Goal: Task Accomplishment & Management: Use online tool/utility

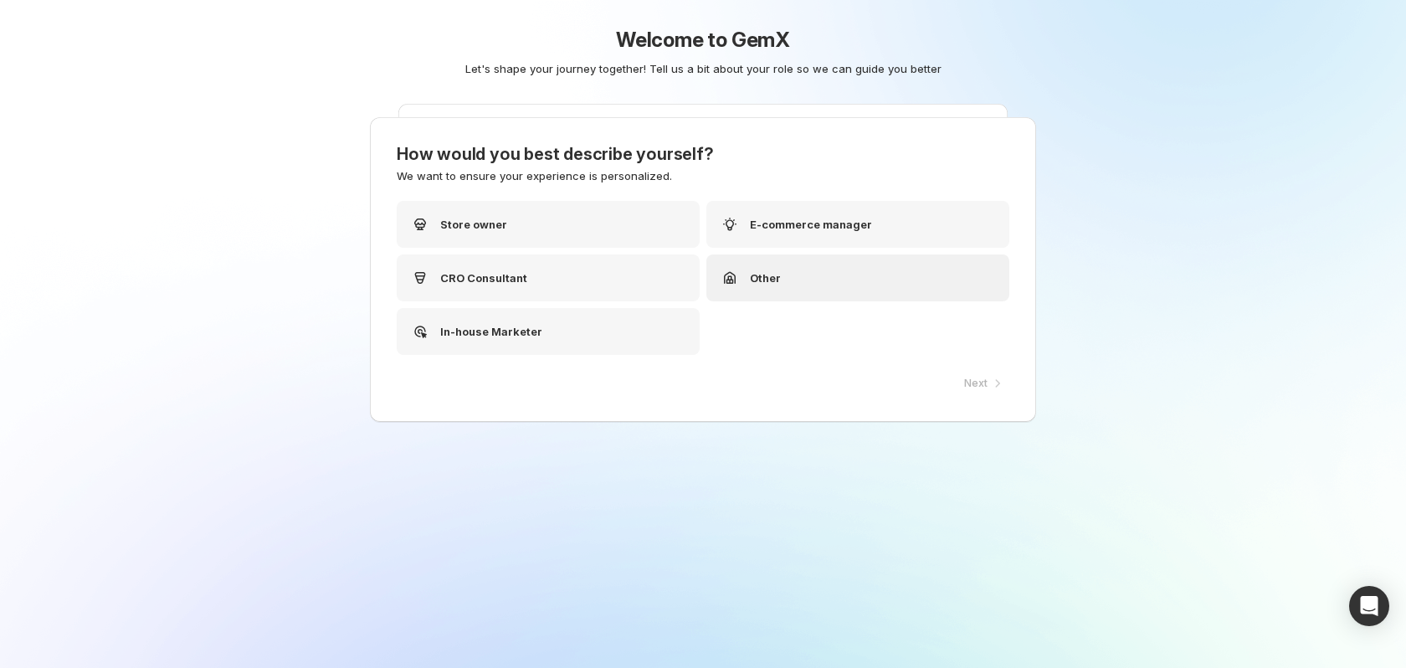
click at [817, 277] on div "Other" at bounding box center [857, 277] width 303 height 47
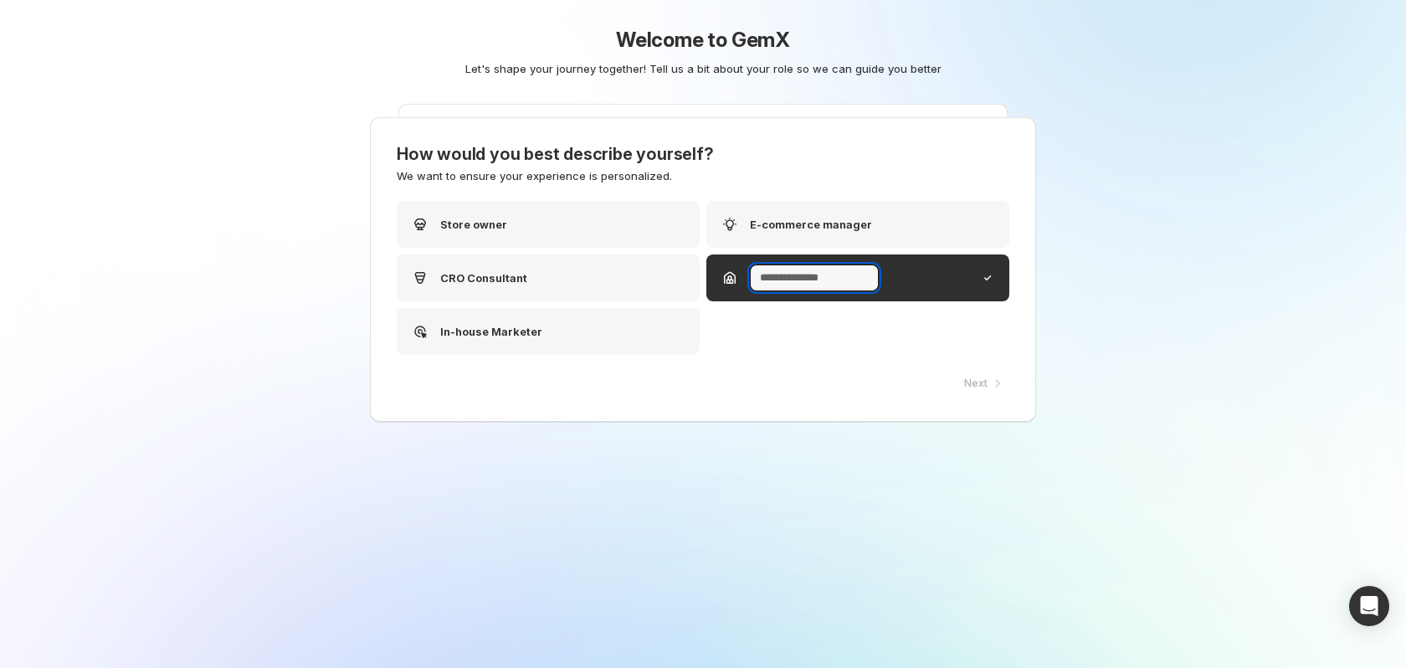
click at [1095, 252] on div "Welcome to GemX Let's shape your journey together! Tell us a bit about your rol…" at bounding box center [703, 334] width 1406 height 668
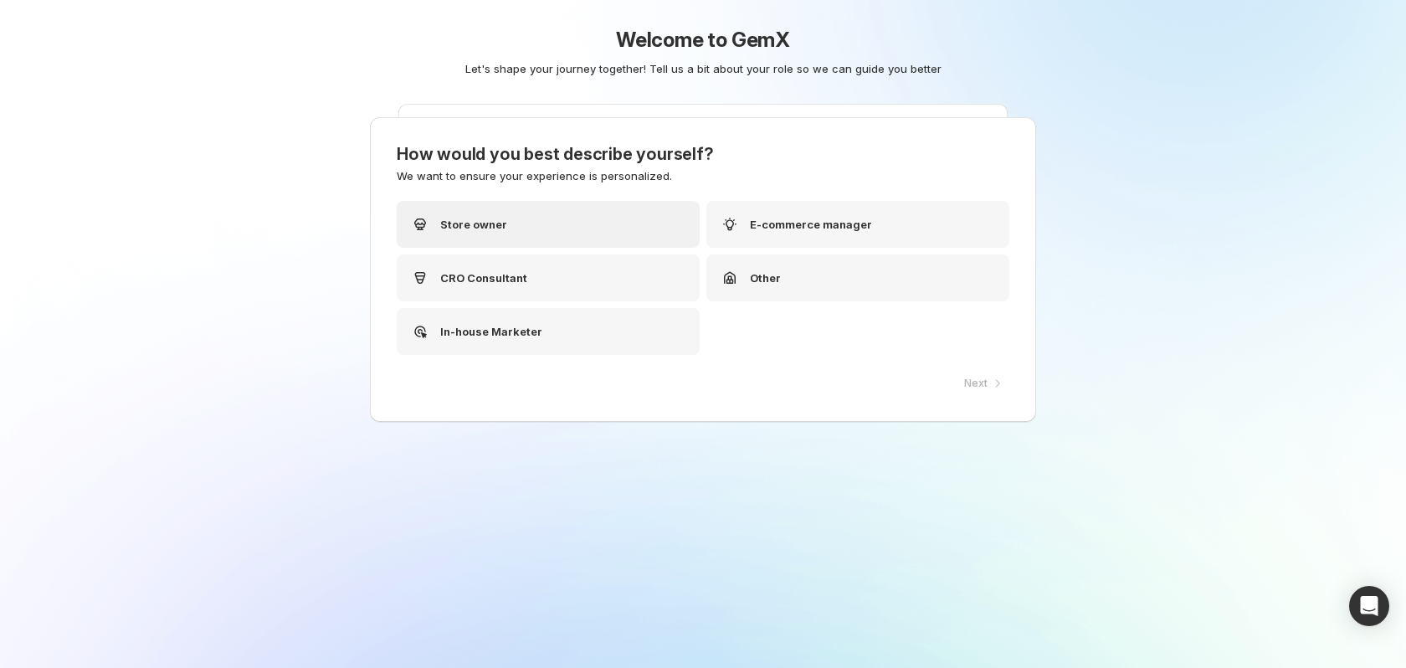
click at [556, 231] on div "Store owner" at bounding box center [548, 224] width 303 height 47
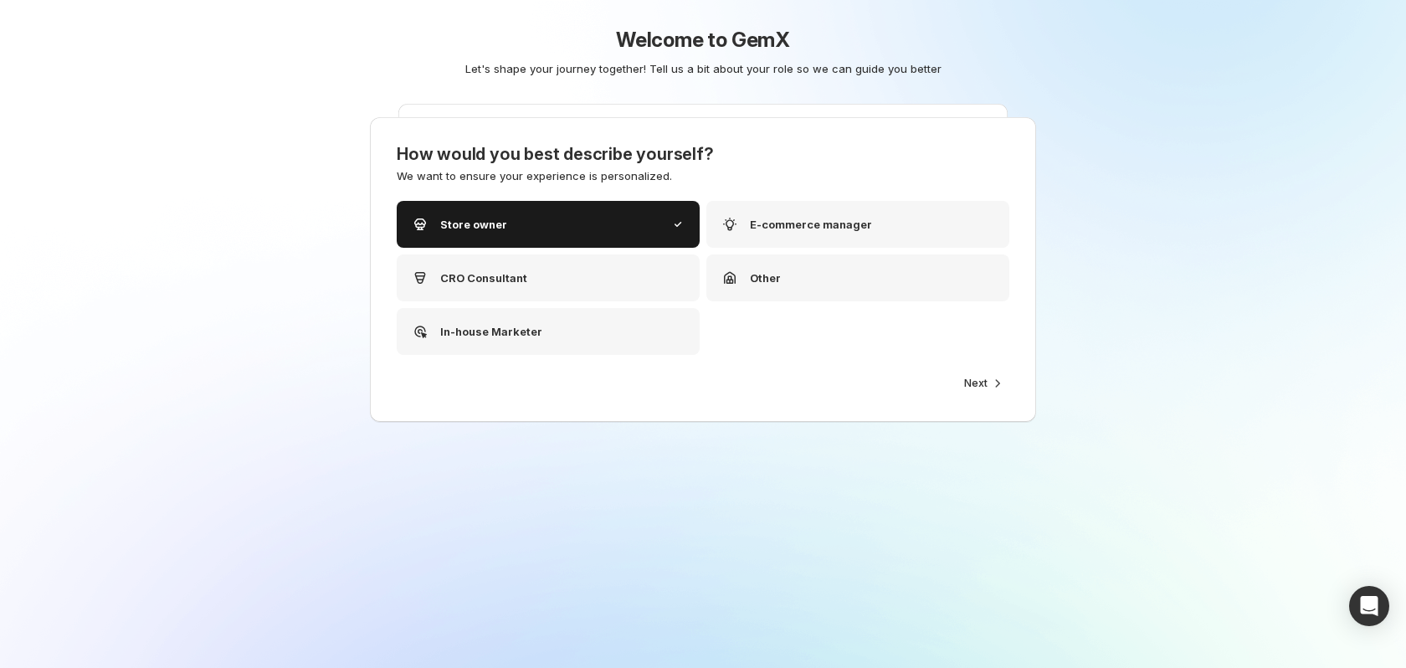
click at [617, 228] on div "Store owner" at bounding box center [548, 224] width 303 height 47
click at [617, 217] on div "Store owner" at bounding box center [548, 224] width 303 height 47
click at [953, 275] on div "Other" at bounding box center [857, 277] width 303 height 47
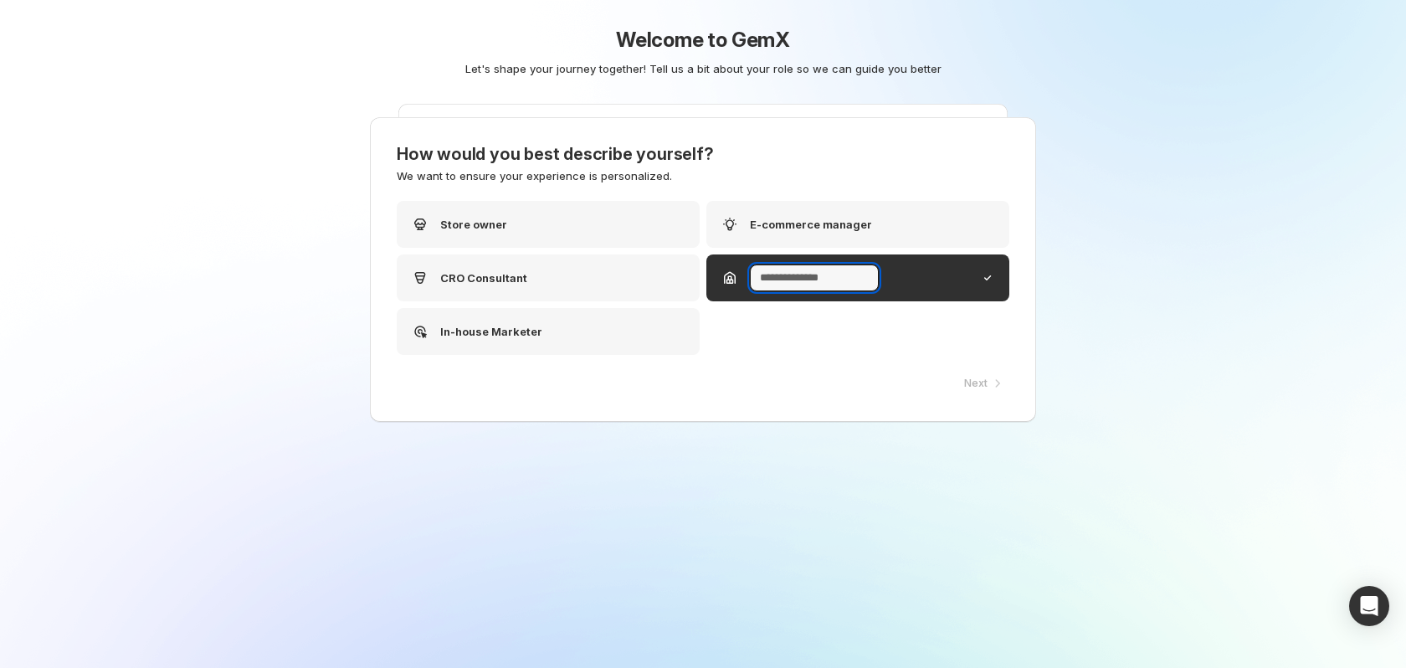
click at [997, 385] on div "Next" at bounding box center [981, 382] width 55 height 23
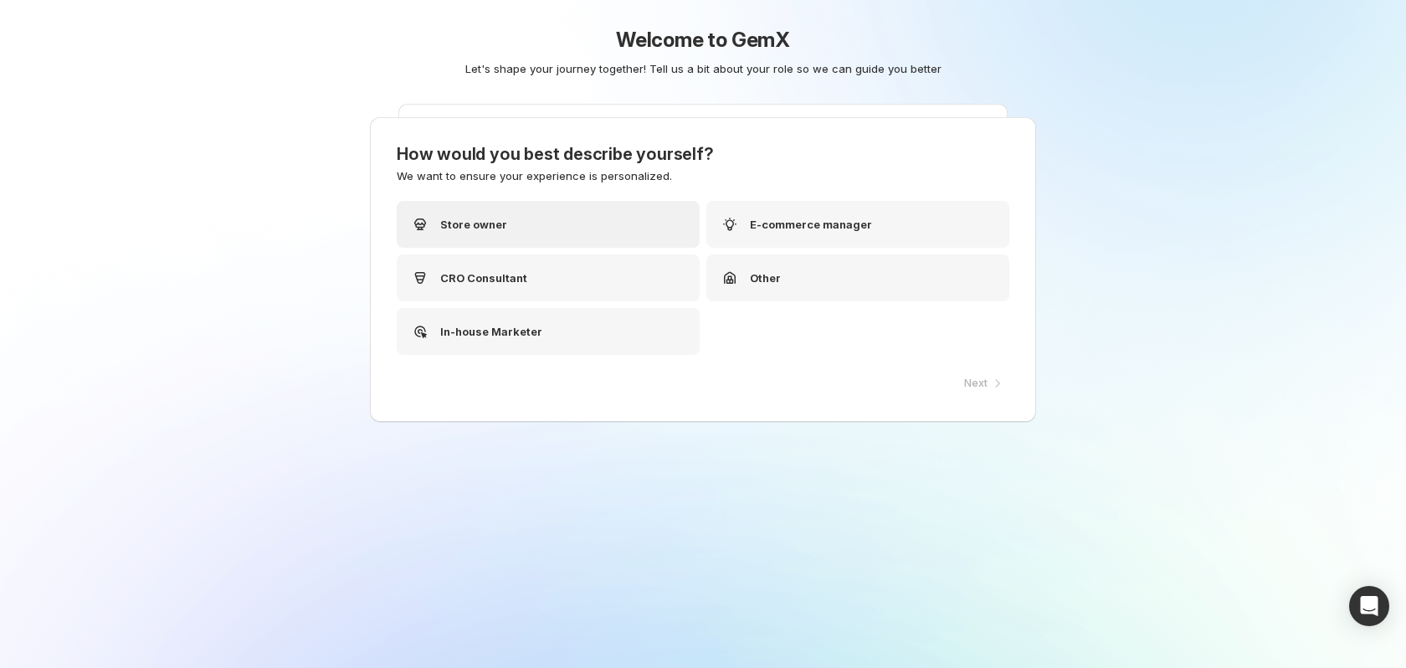
click at [516, 218] on div "Store owner" at bounding box center [548, 224] width 303 height 47
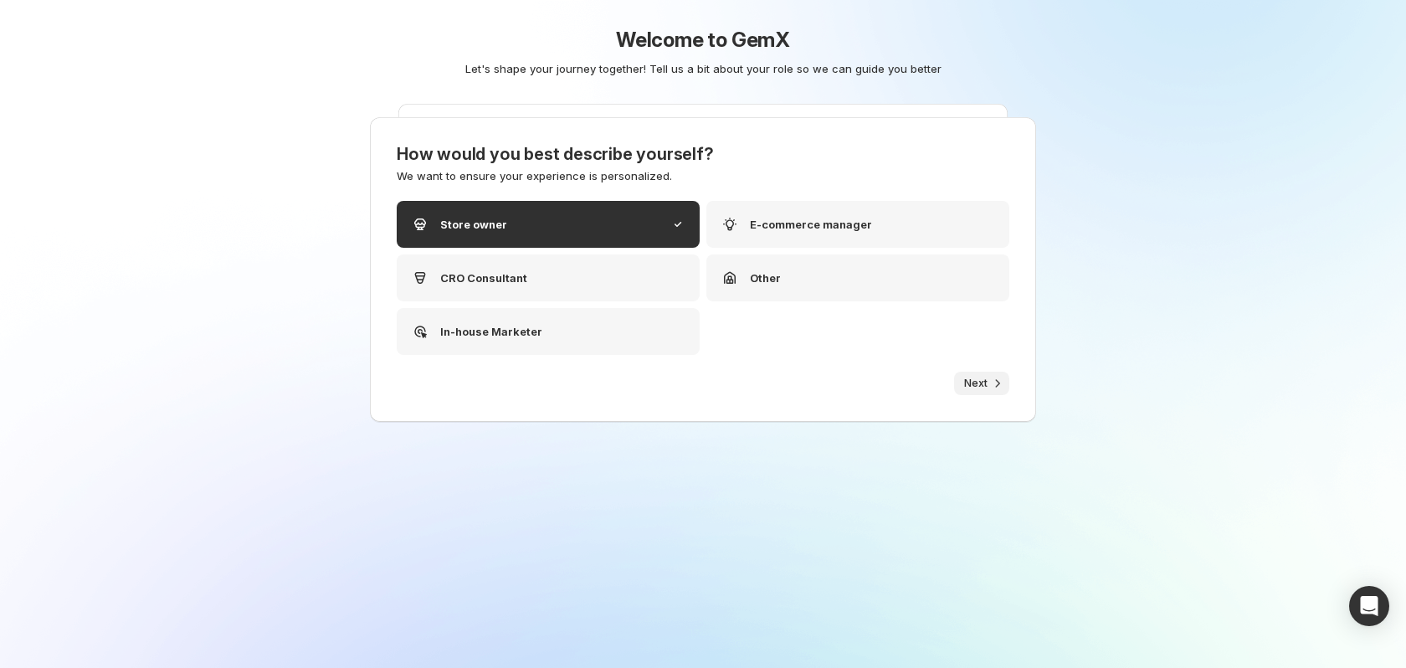
click at [984, 385] on span "Next" at bounding box center [975, 383] width 23 height 13
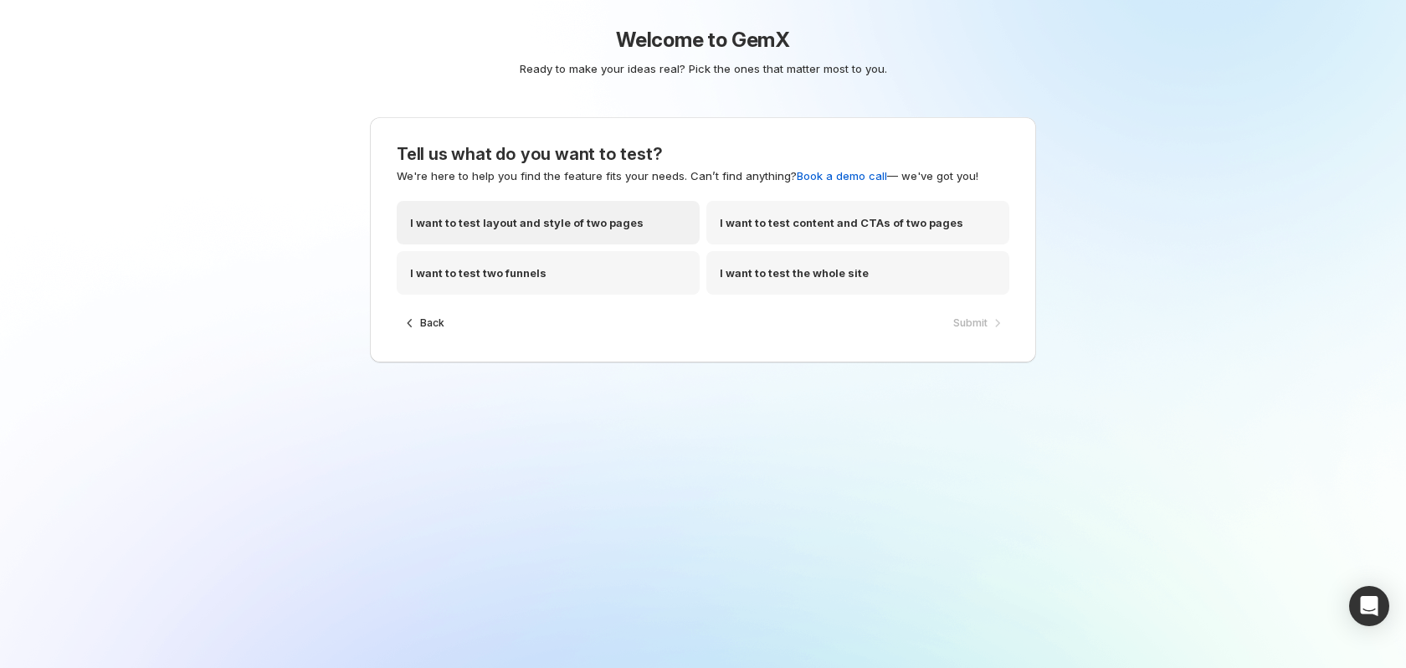
click at [629, 228] on p "I want to test layout and style of two pages" at bounding box center [526, 222] width 233 height 17
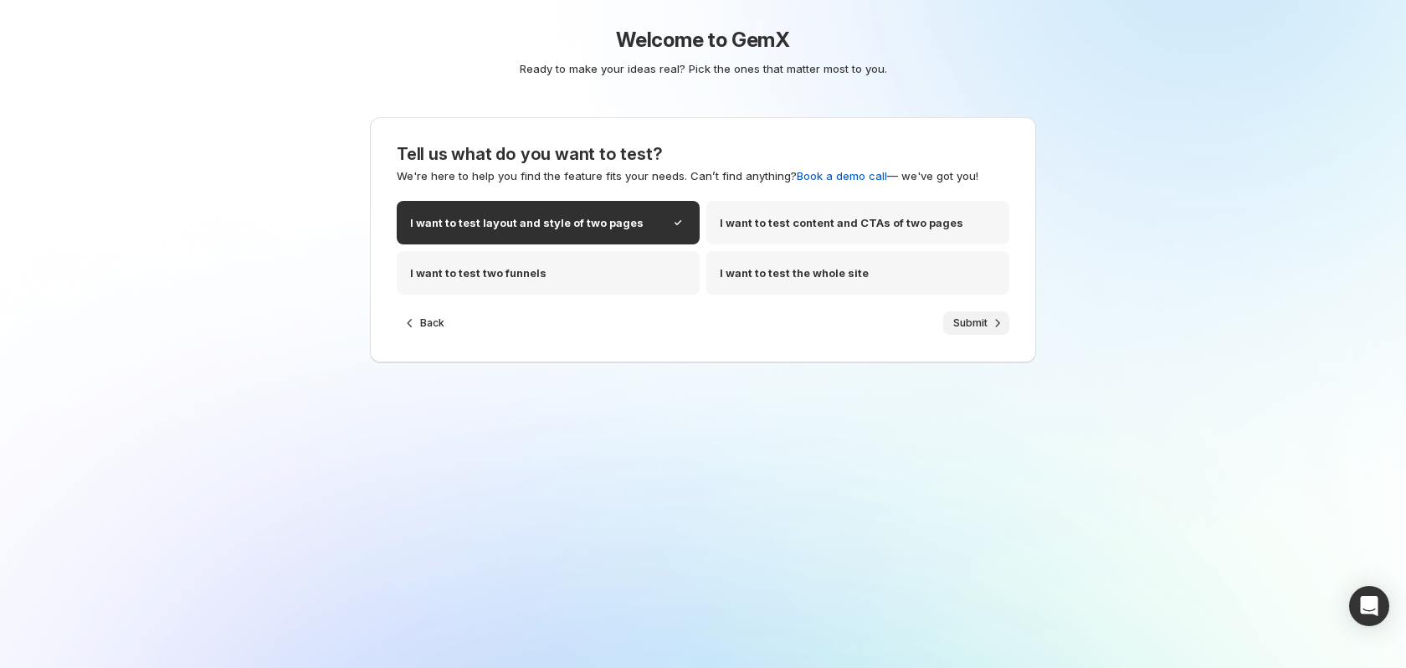
click at [974, 327] on span "Submit" at bounding box center [970, 322] width 34 height 13
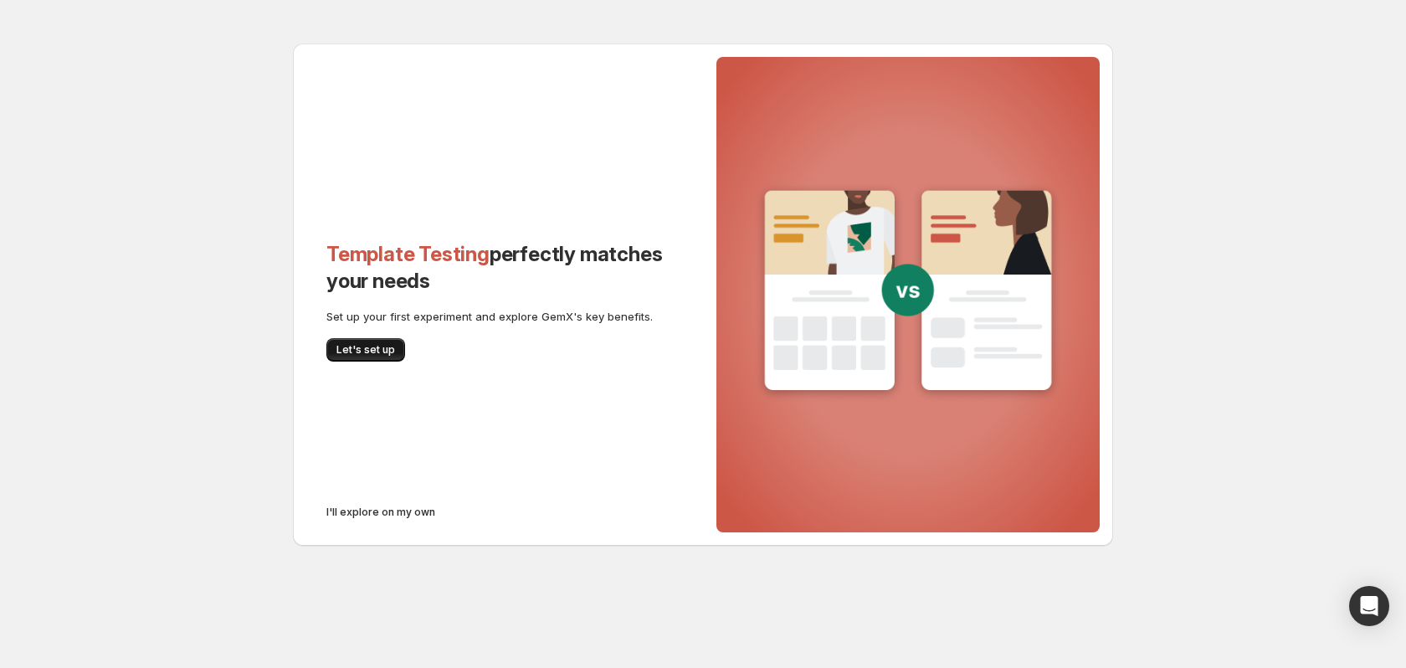
click at [358, 349] on span "Let's set up" at bounding box center [365, 349] width 59 height 13
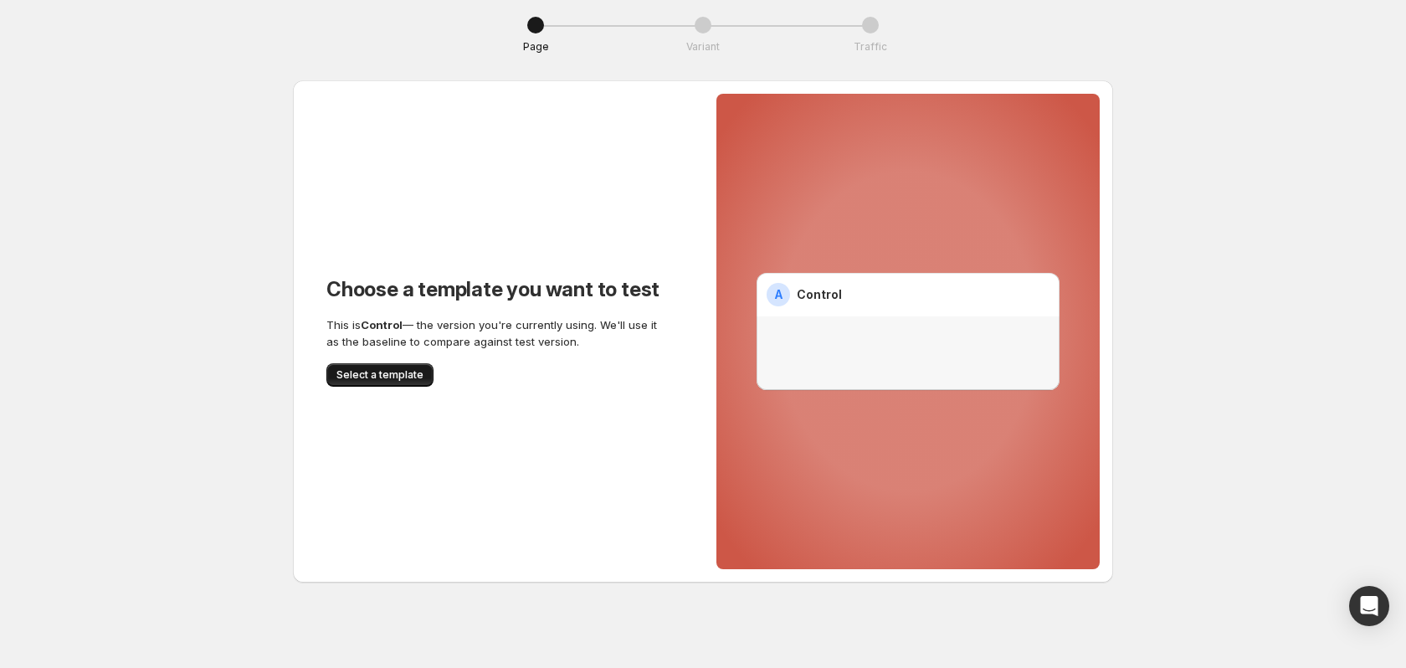
click at [405, 369] on span "Select a template" at bounding box center [379, 374] width 87 height 13
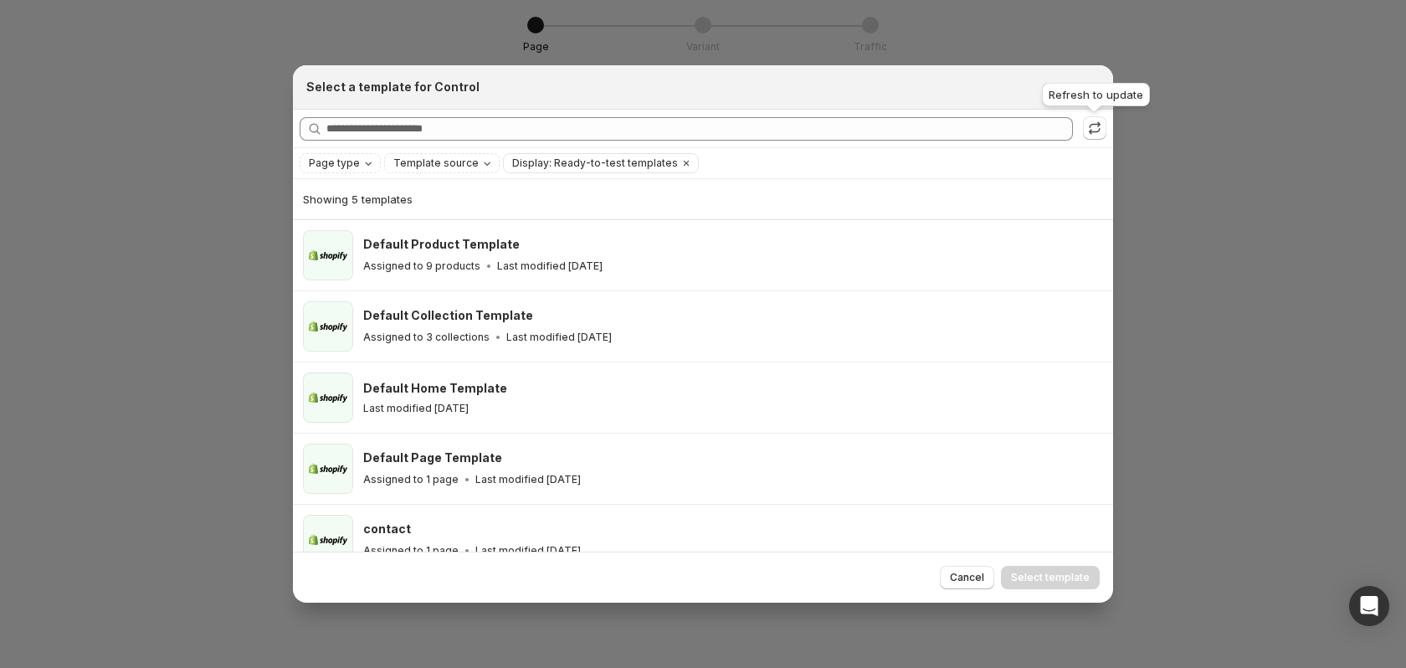
click at [1089, 82] on div "Refresh to update" at bounding box center [1095, 97] width 115 height 37
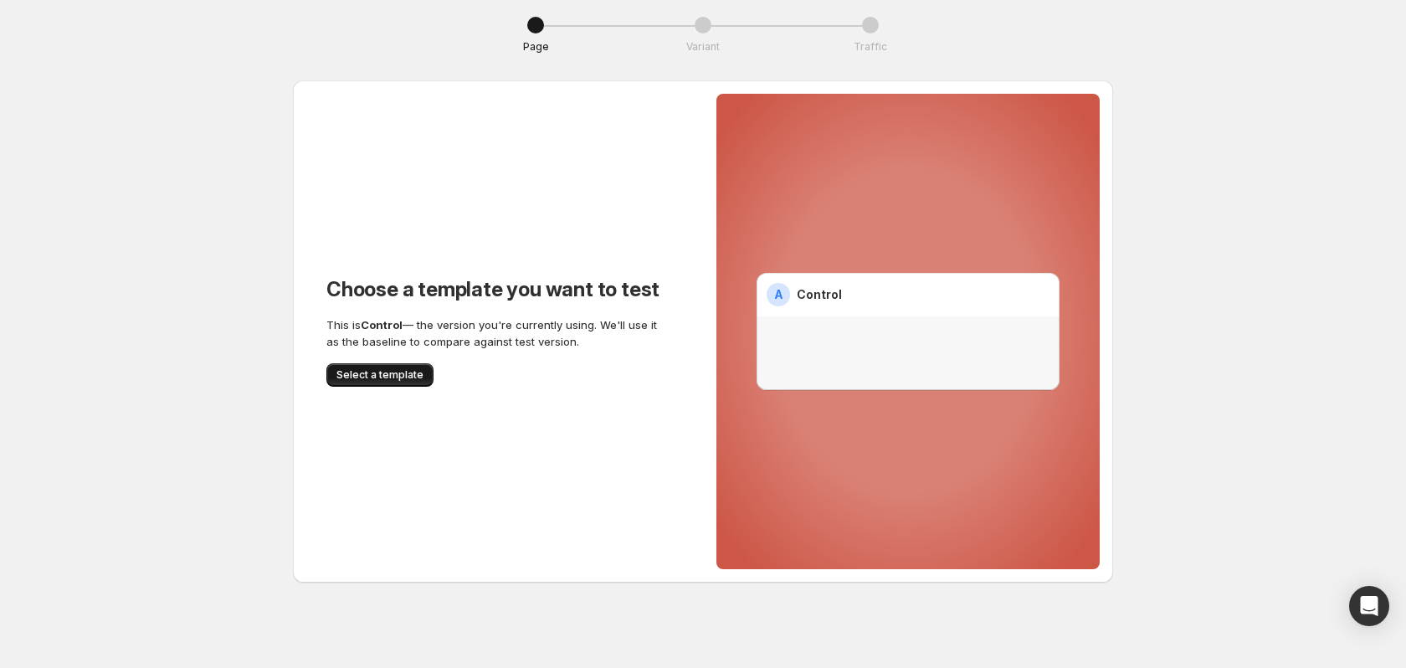
click at [361, 371] on span "Select a template" at bounding box center [379, 374] width 87 height 13
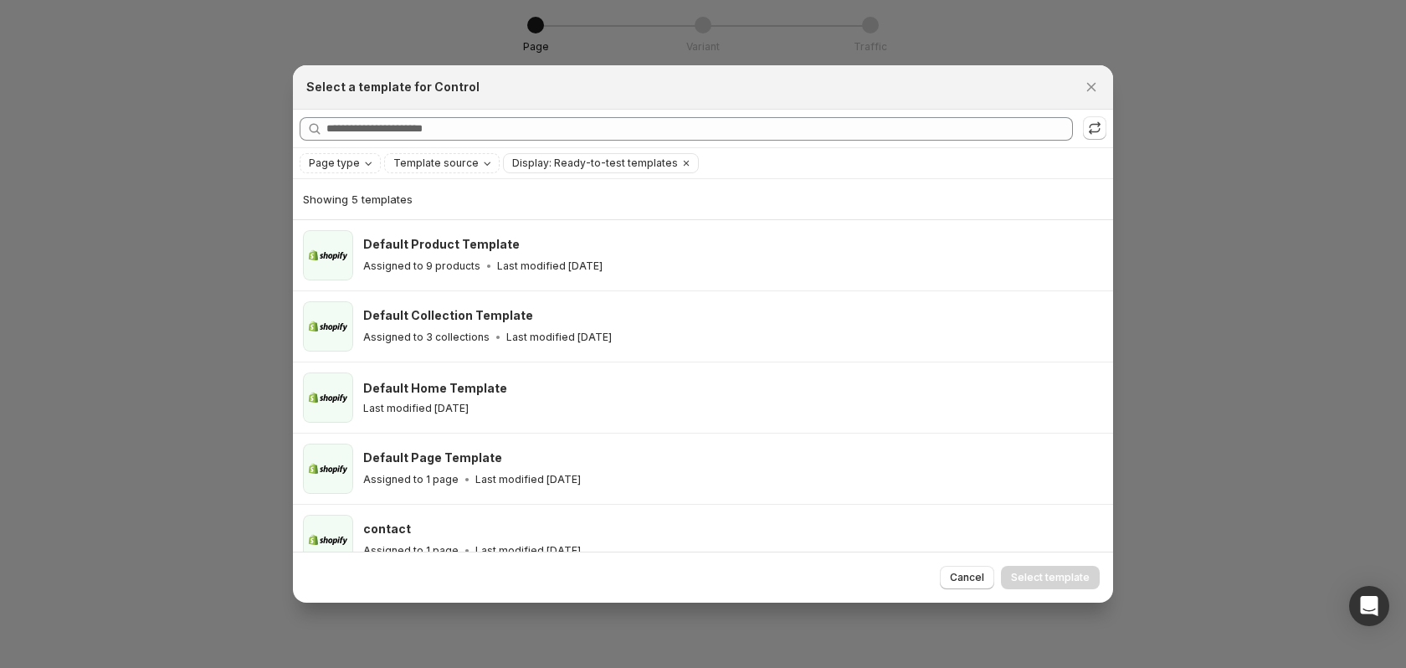
drag, startPoint x: 1085, startPoint y: 87, endPoint x: 1086, endPoint y: 107, distance: 20.1
click at [1085, 86] on icon "Close" at bounding box center [1091, 87] width 17 height 17
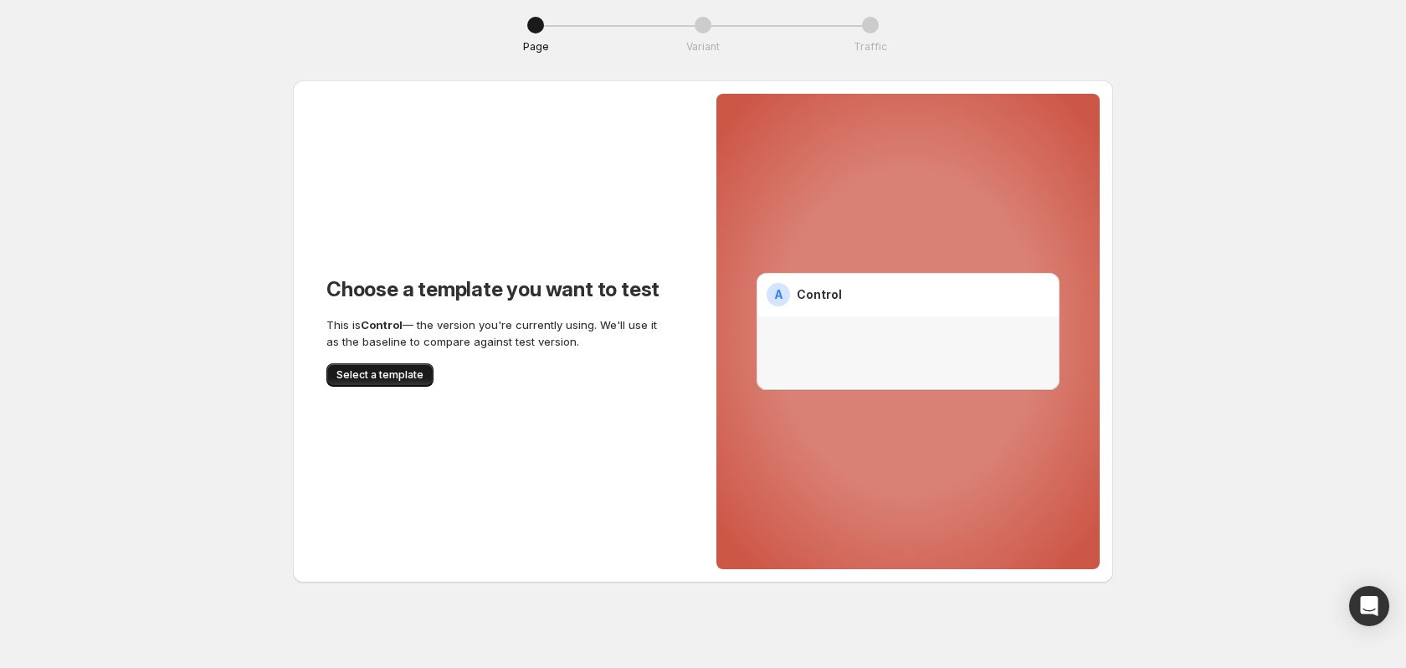
click at [378, 372] on span "Select a template" at bounding box center [379, 374] width 87 height 13
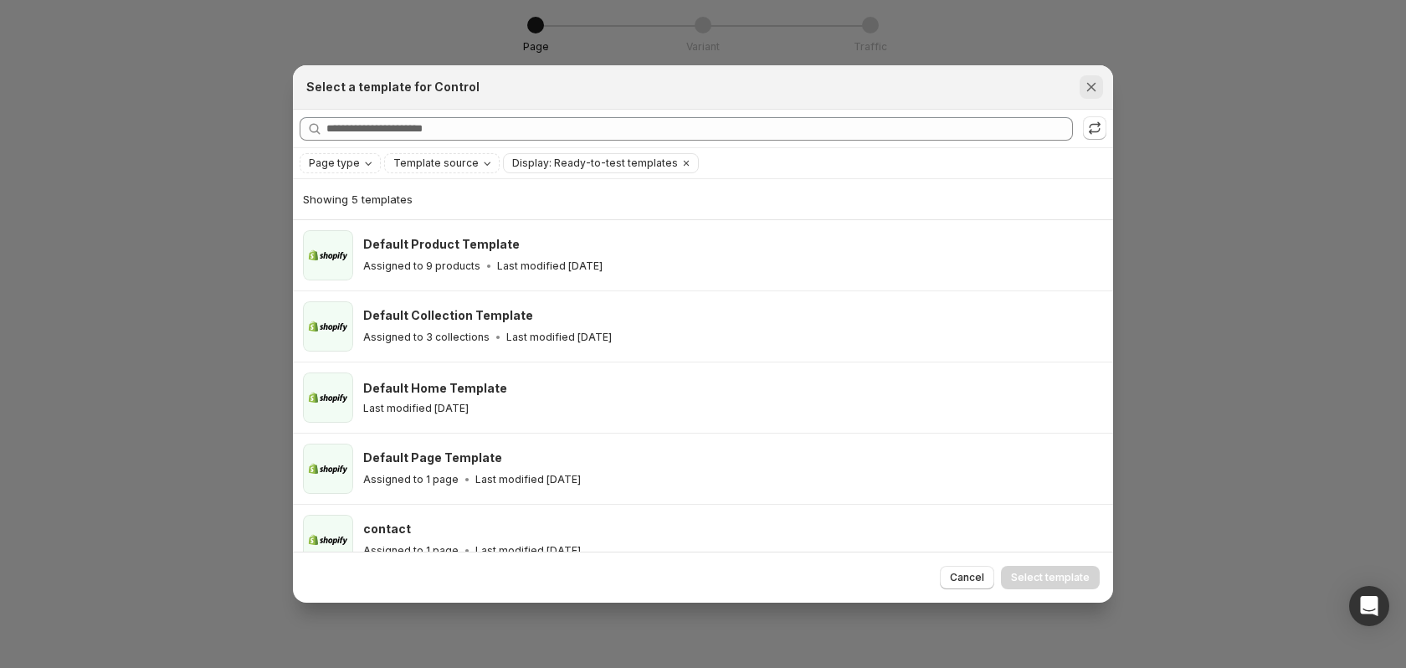
click at [1089, 82] on icon "Close" at bounding box center [1091, 87] width 17 height 17
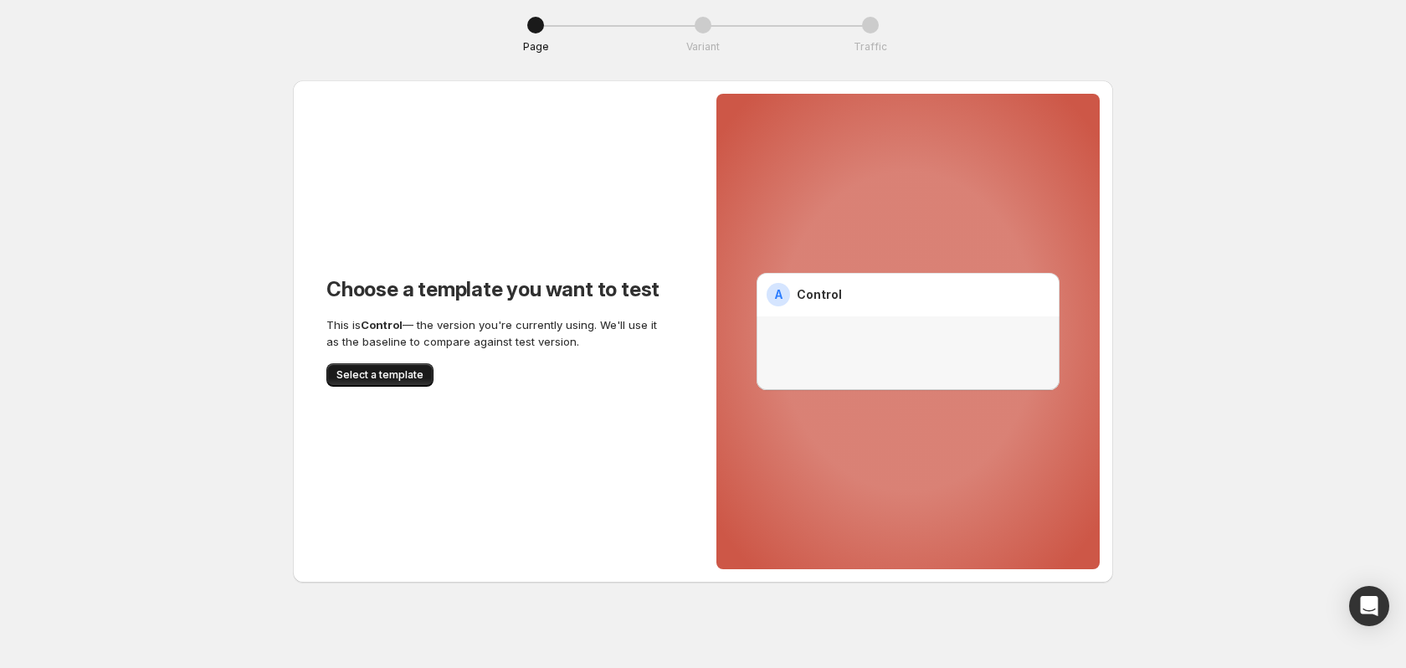
click at [385, 372] on span "Select a template" at bounding box center [379, 374] width 87 height 13
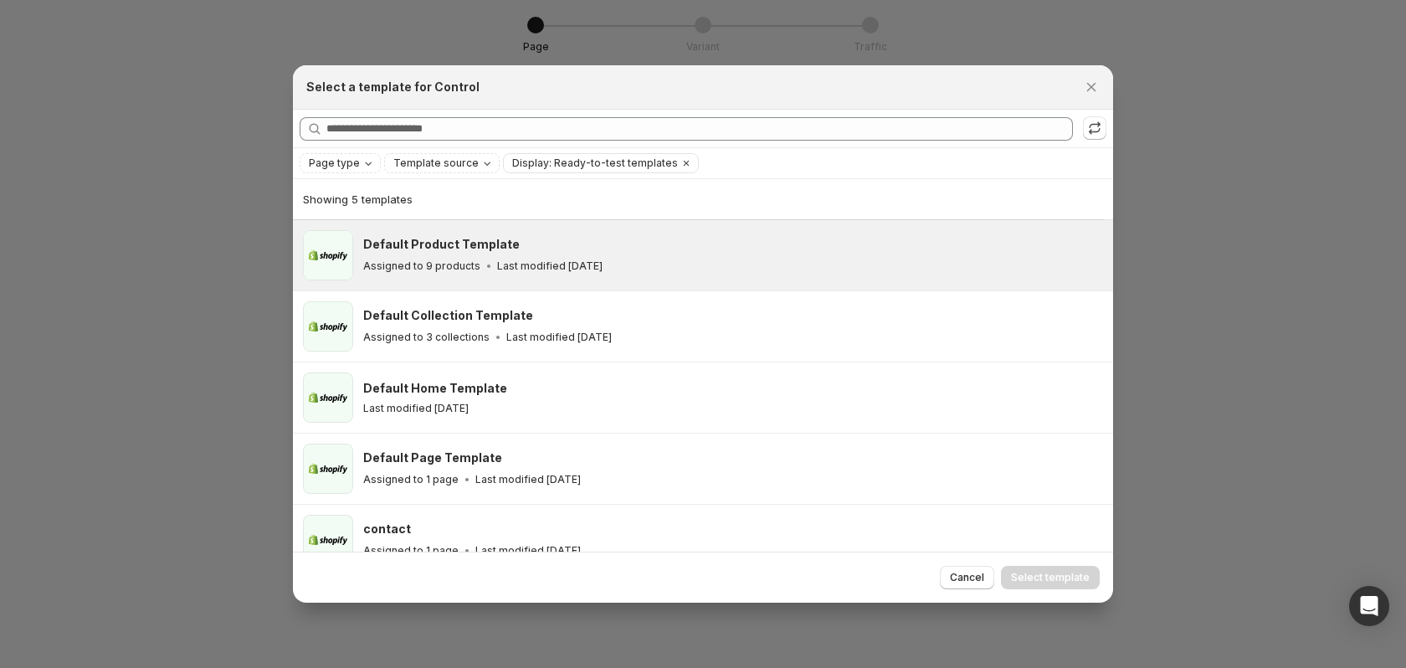
click at [655, 238] on div "Default Product Template" at bounding box center [730, 244] width 735 height 17
click at [1037, 576] on span "Select template" at bounding box center [1050, 577] width 79 height 13
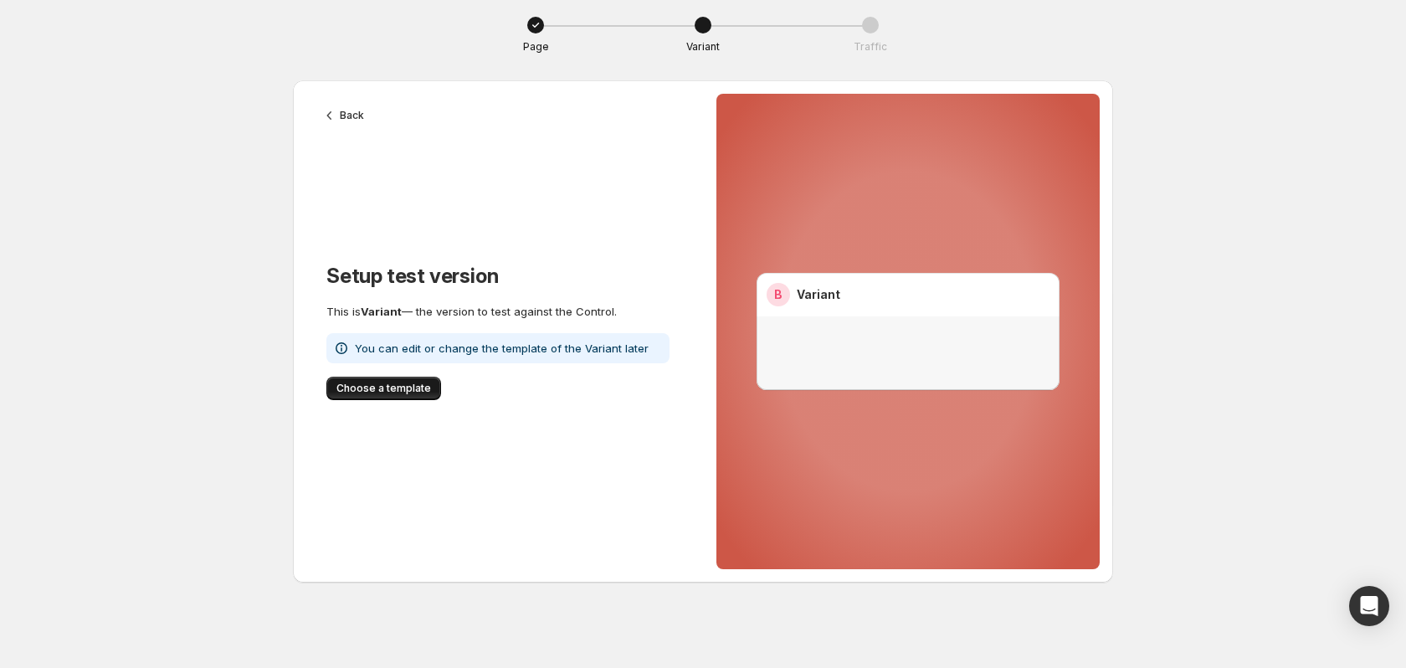
click at [366, 394] on span "Choose a template" at bounding box center [383, 388] width 95 height 13
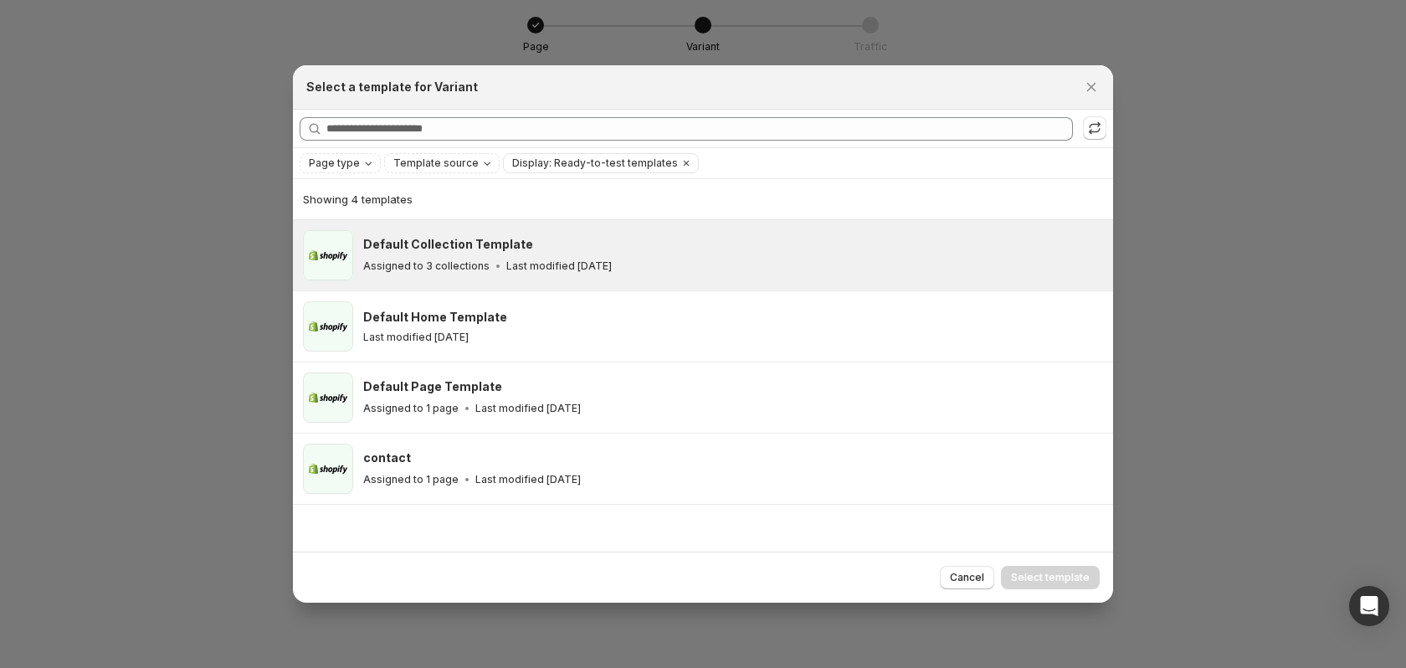
click at [695, 245] on div "Default Collection Template" at bounding box center [730, 244] width 735 height 17
click at [1042, 576] on span "Select template" at bounding box center [1050, 577] width 79 height 13
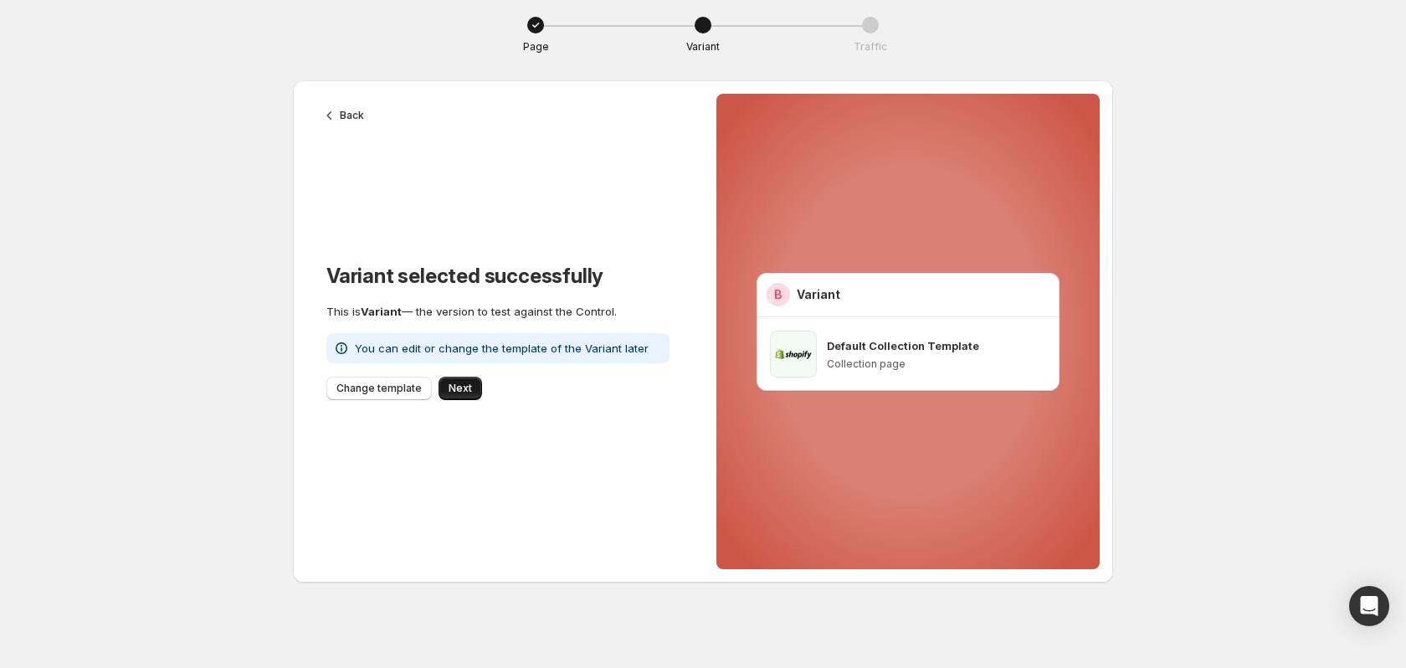
click at [448, 387] on span "Next" at bounding box center [459, 388] width 23 height 13
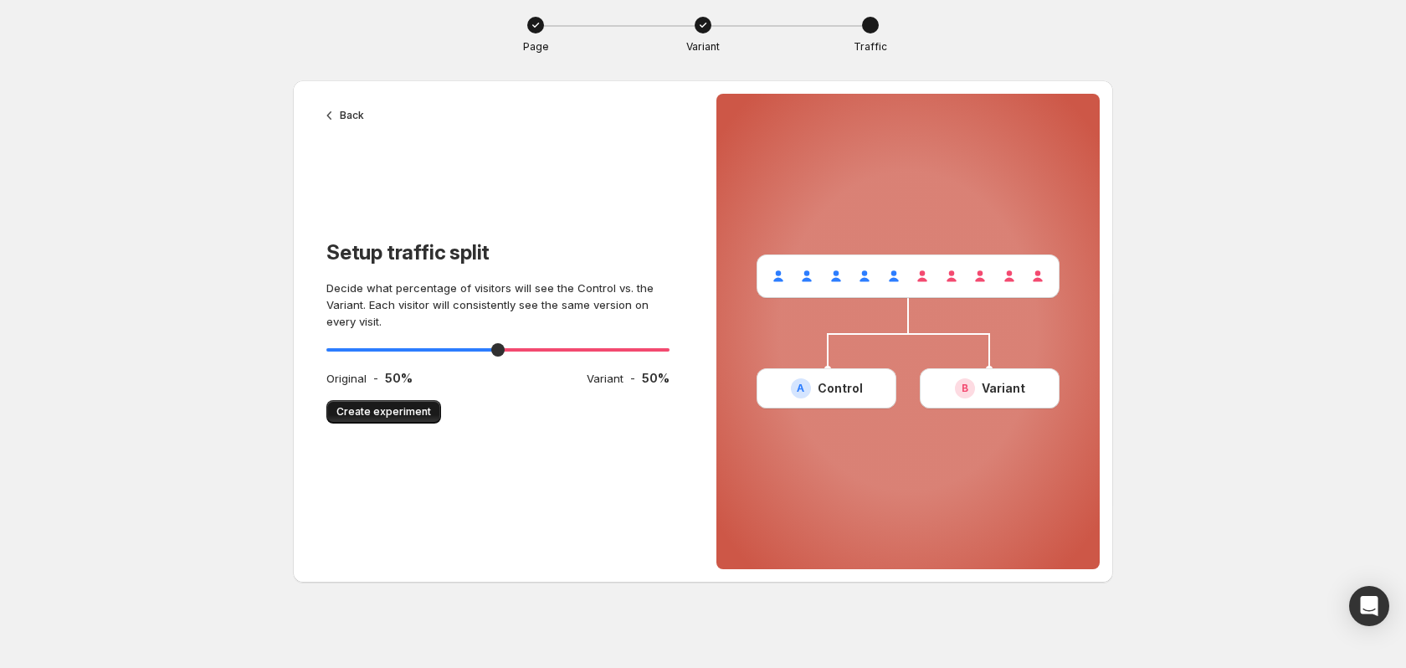
click at [375, 412] on span "Create experiment" at bounding box center [383, 411] width 95 height 13
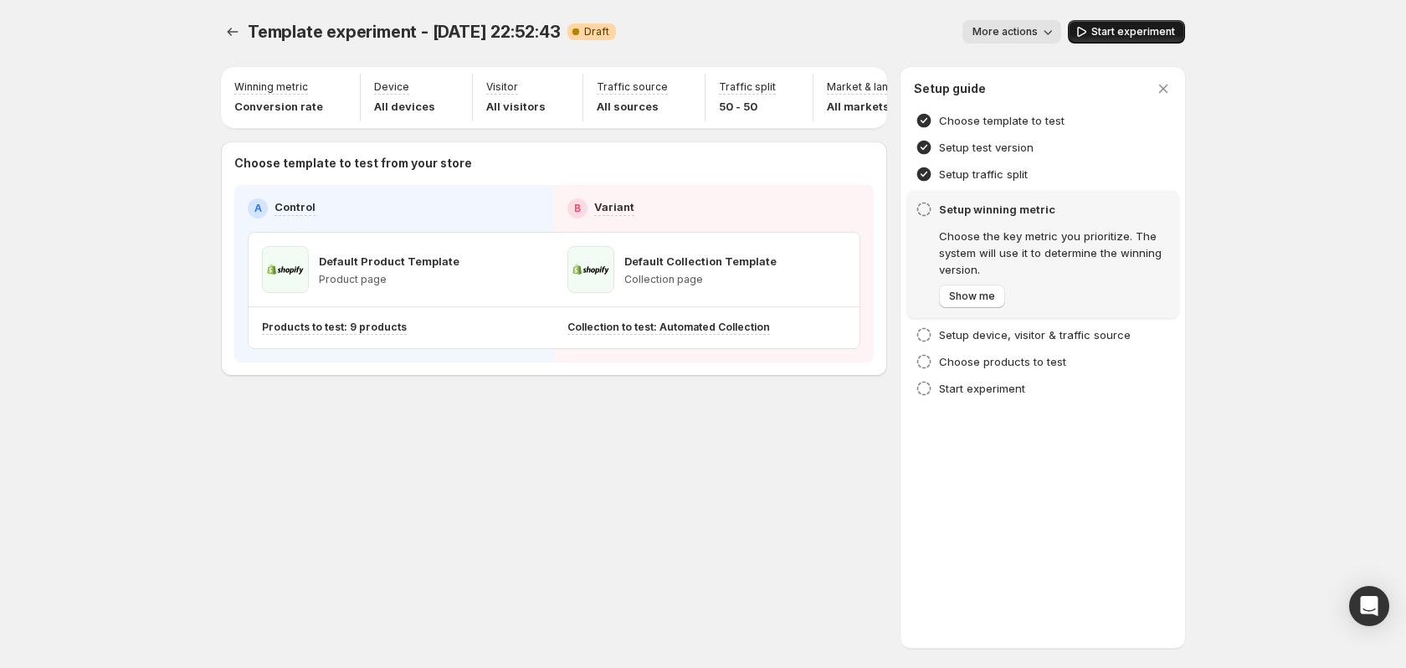
click at [1111, 40] on button "Start experiment" at bounding box center [1126, 31] width 117 height 23
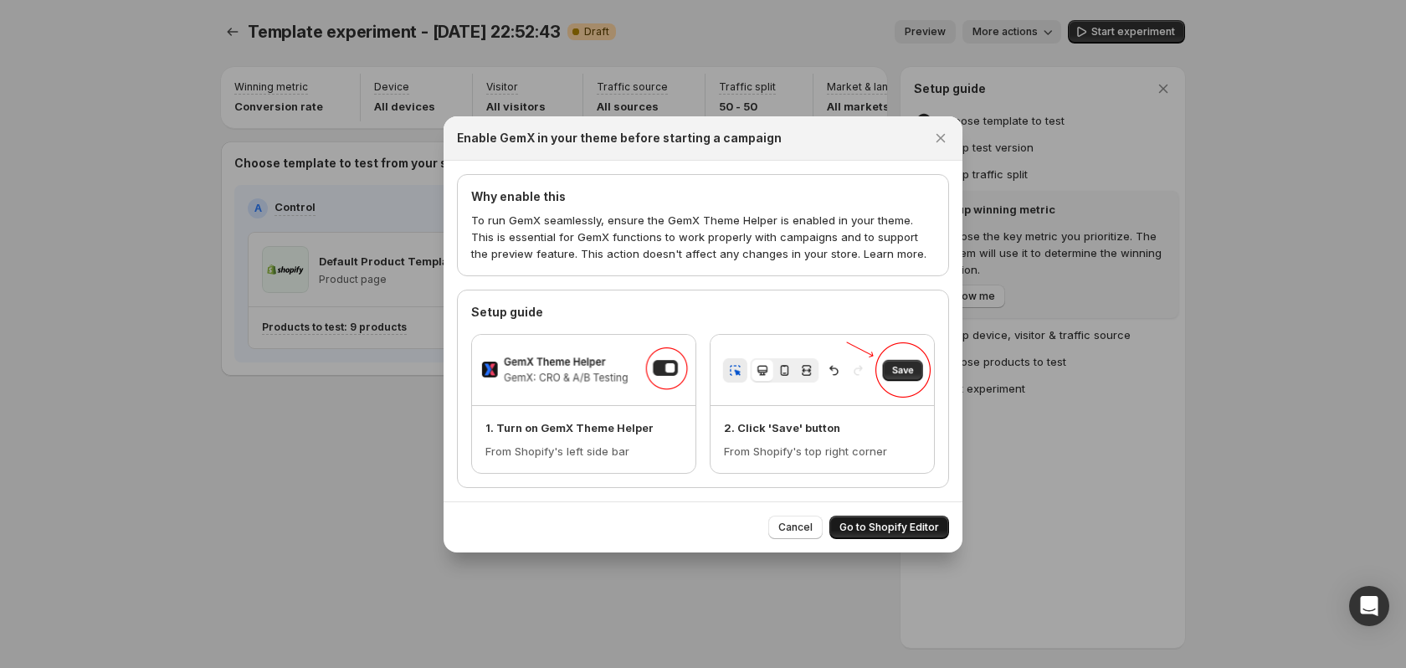
click at [907, 521] on span "Go to Shopify Editor" at bounding box center [889, 526] width 100 height 13
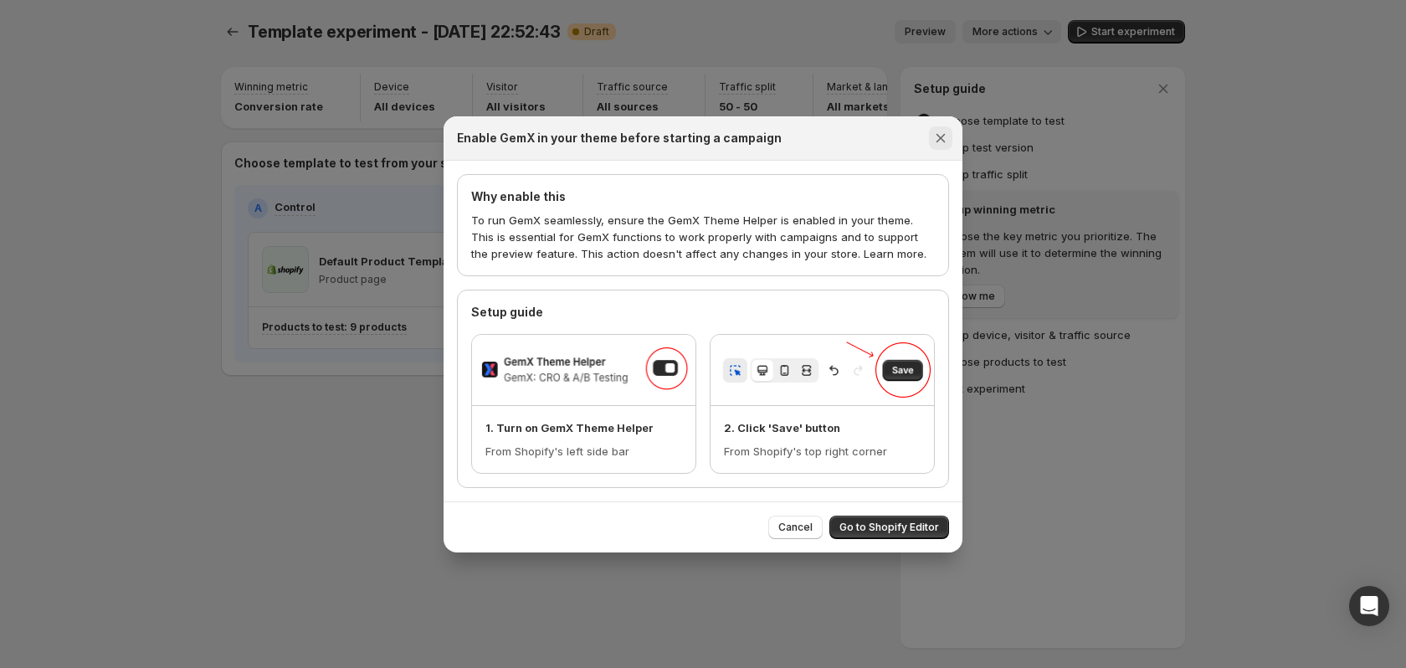
click at [943, 136] on icon "Close" at bounding box center [940, 138] width 17 height 17
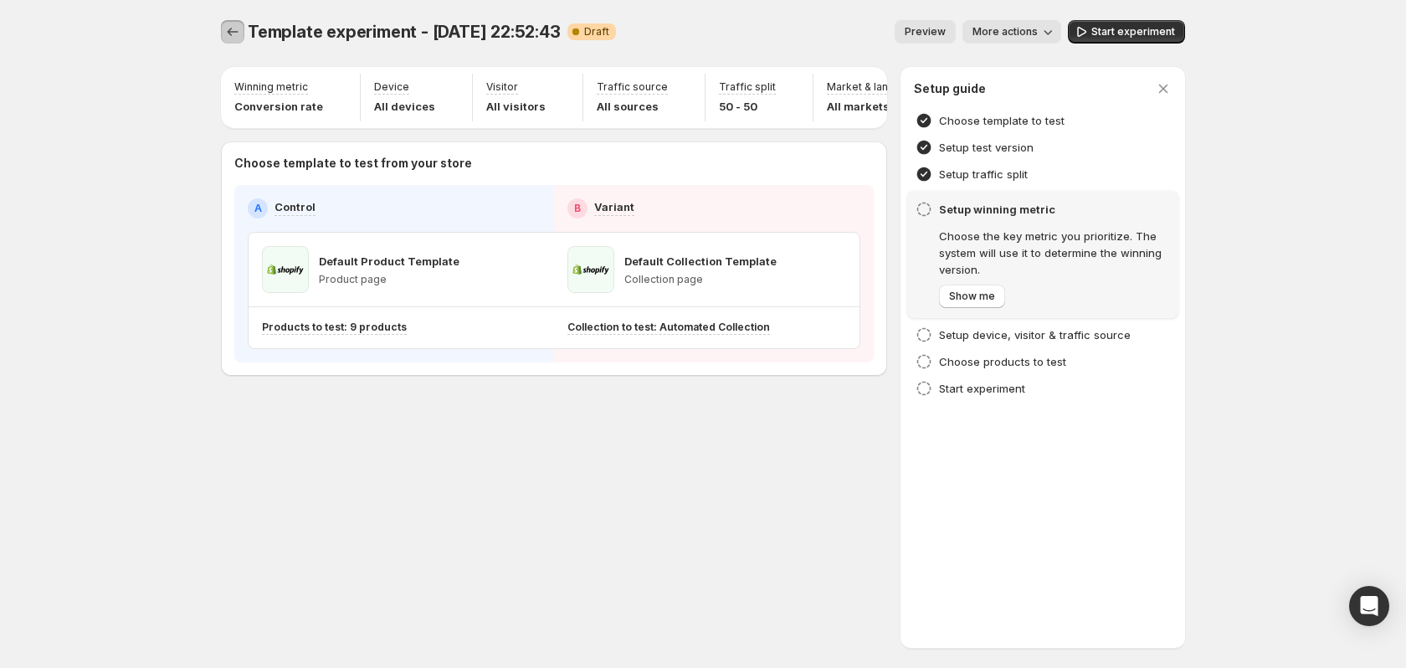
click at [235, 31] on icon "Experiments" at bounding box center [232, 31] width 17 height 17
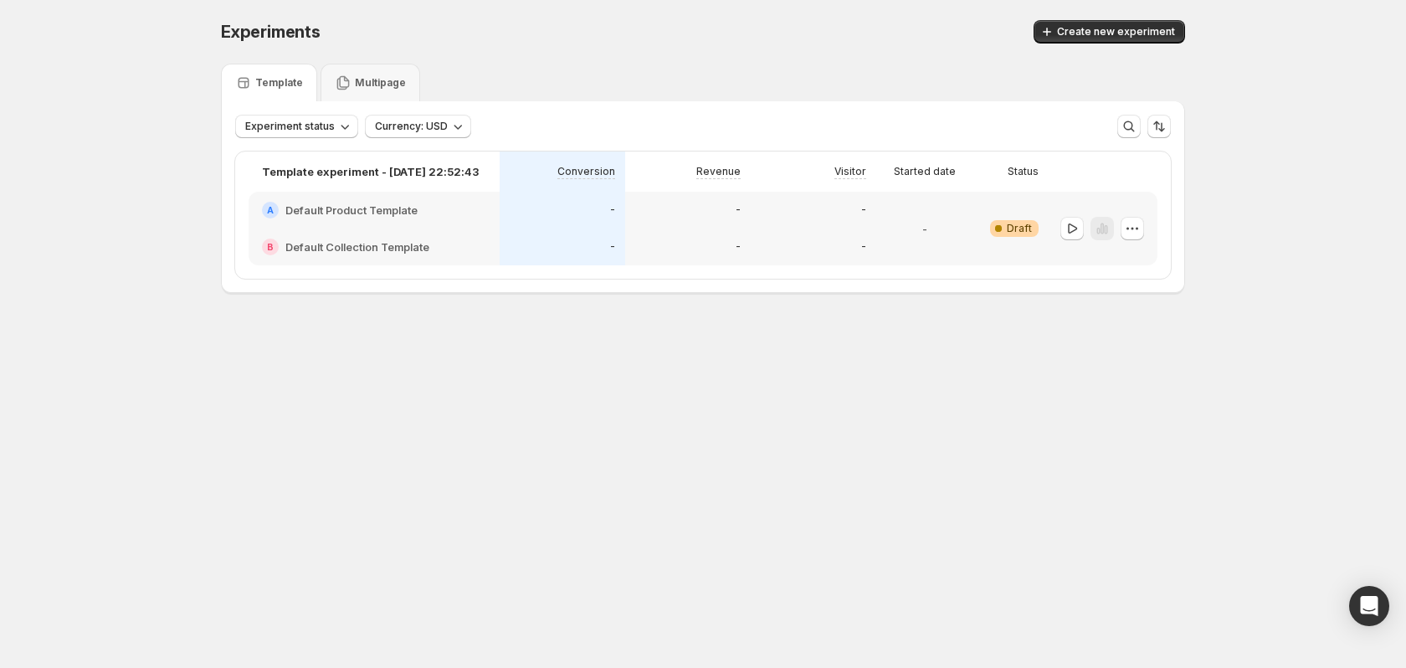
click at [1145, 18] on div "Experiments. This page is ready Experiments Create new experiment" at bounding box center [703, 32] width 964 height 64
click at [1143, 33] on span "Create new experiment" at bounding box center [1116, 31] width 118 height 13
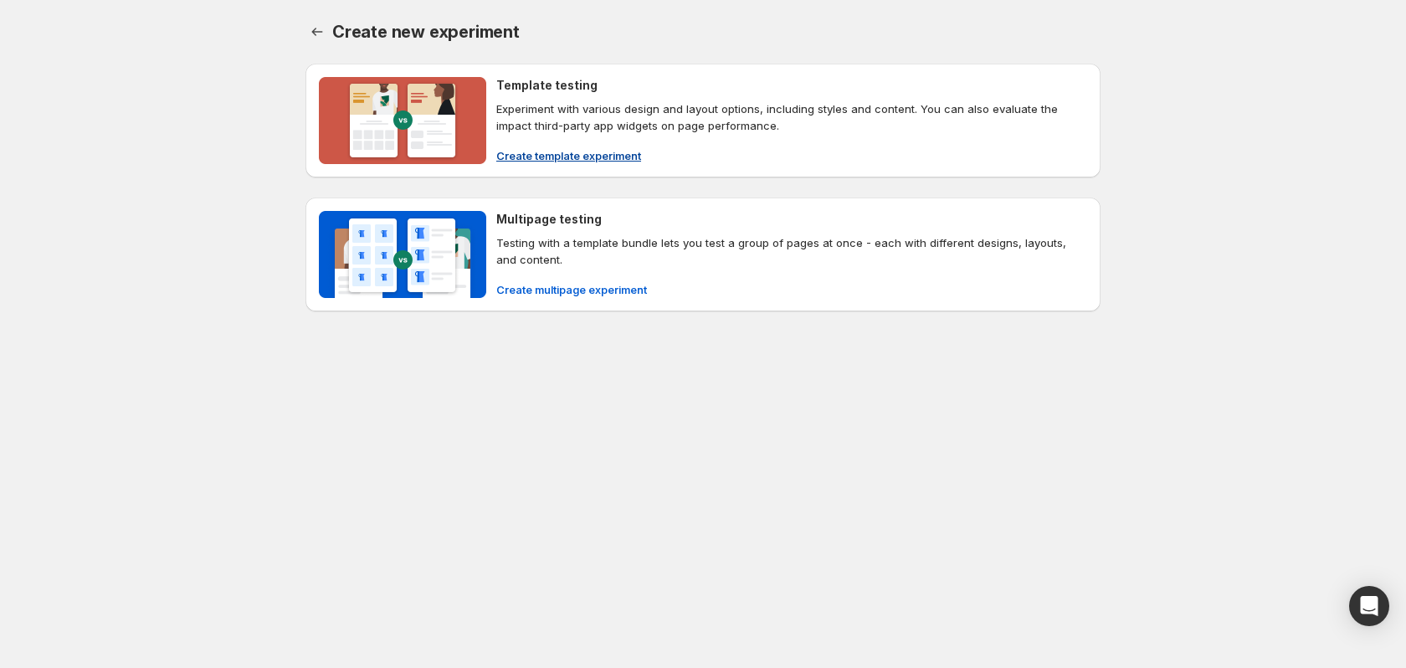
click at [571, 120] on p "Experiment with various design and layout options, including styles and content…" at bounding box center [791, 116] width 591 height 33
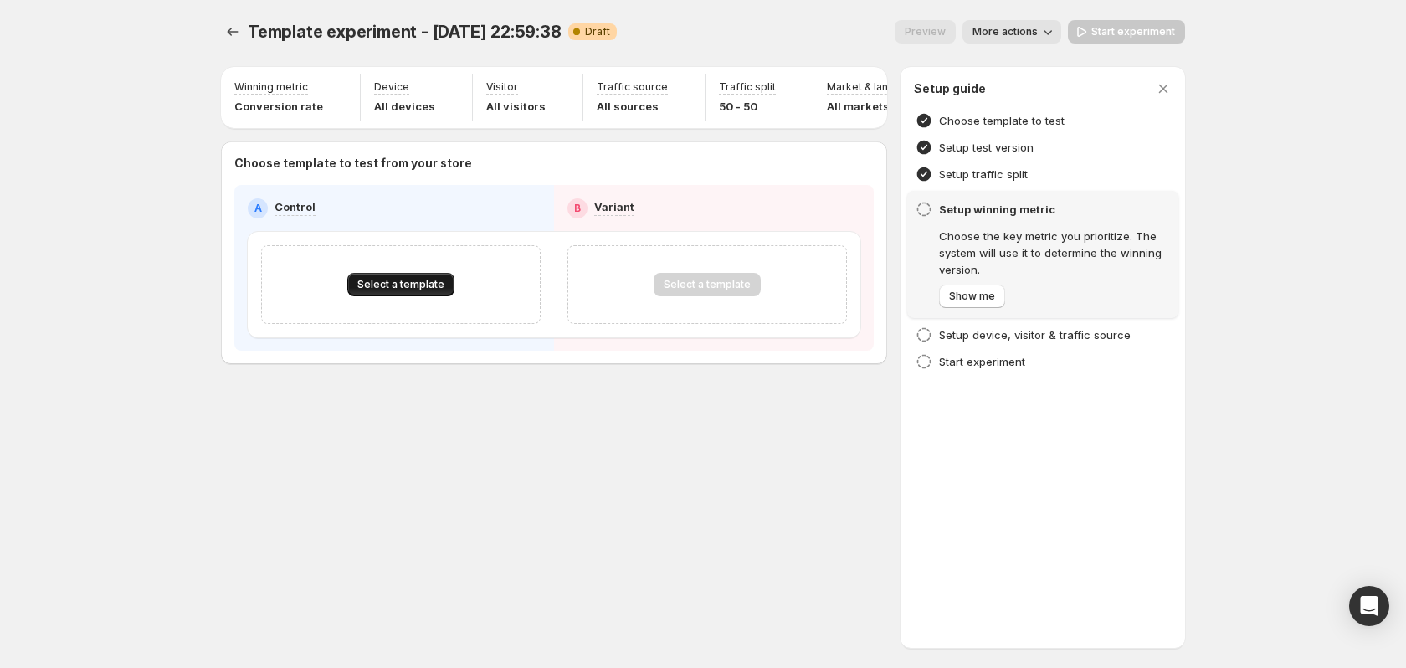
click at [407, 289] on span "Select a template" at bounding box center [400, 284] width 87 height 13
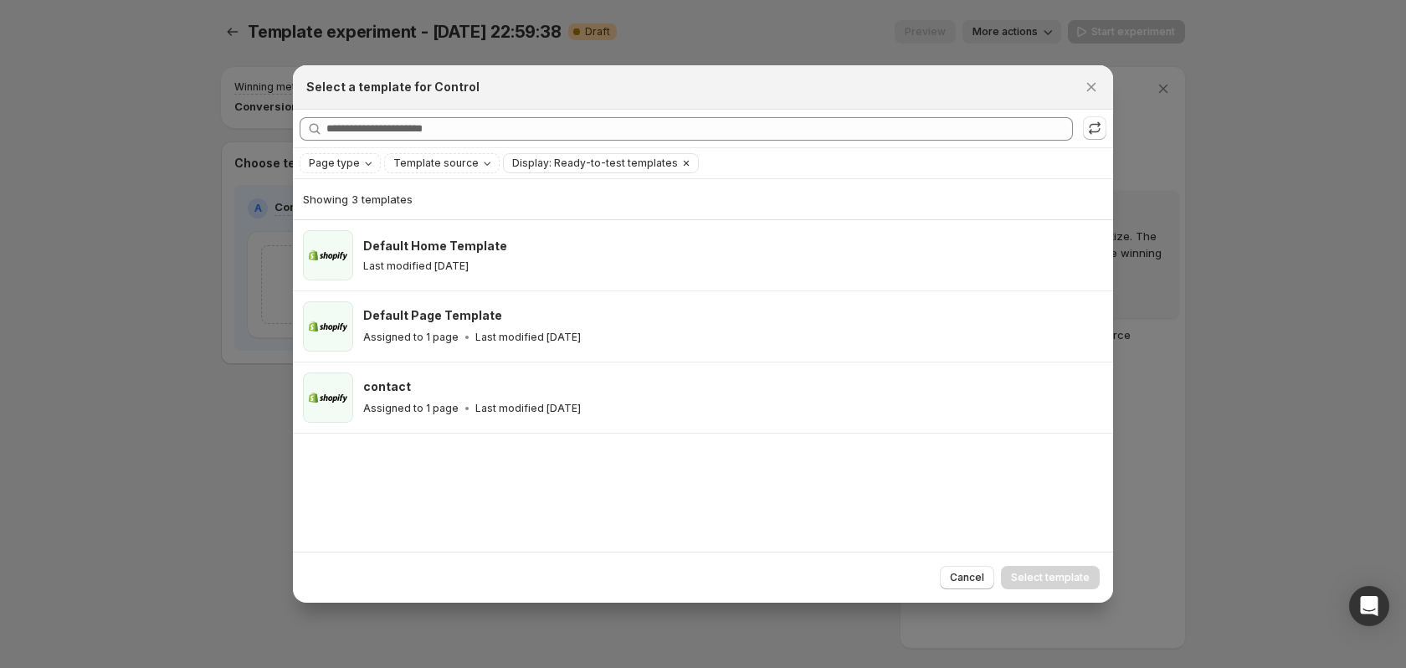
click at [684, 161] on icon "Clear" at bounding box center [686, 163] width 5 height 5
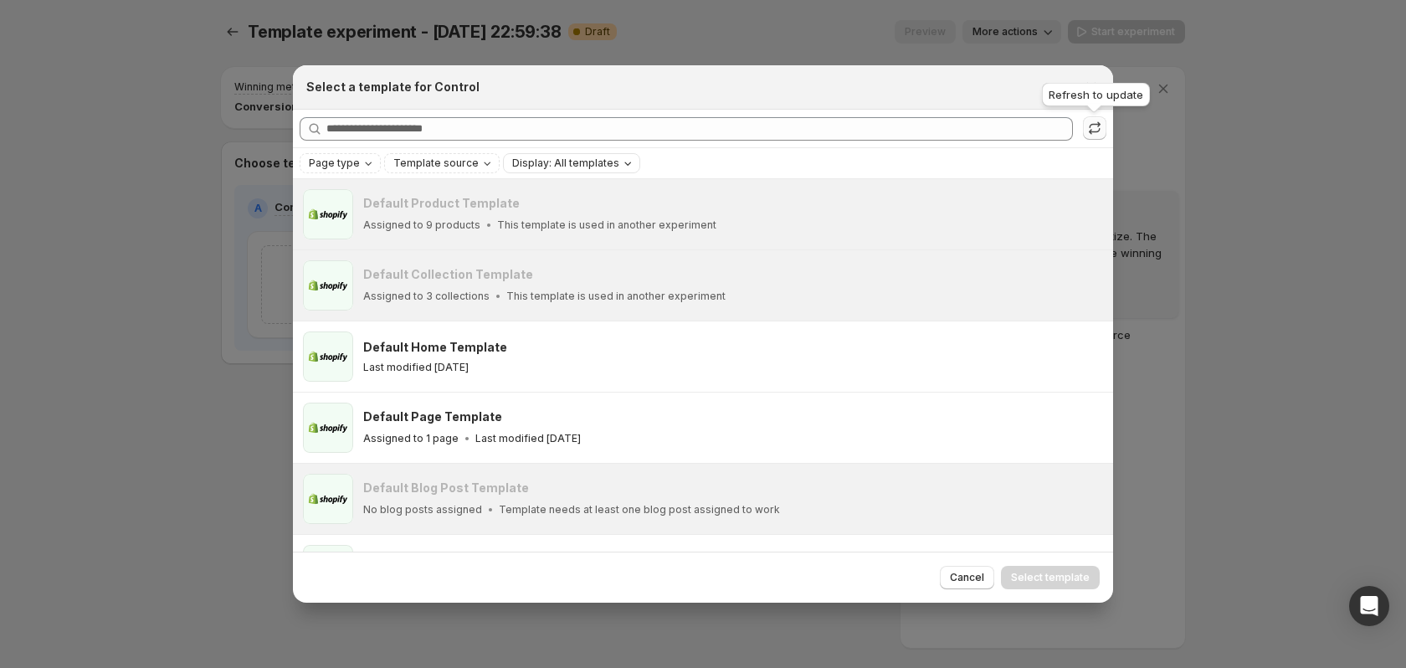
click at [1099, 125] on icon ":r5k:" at bounding box center [1094, 125] width 11 height 7
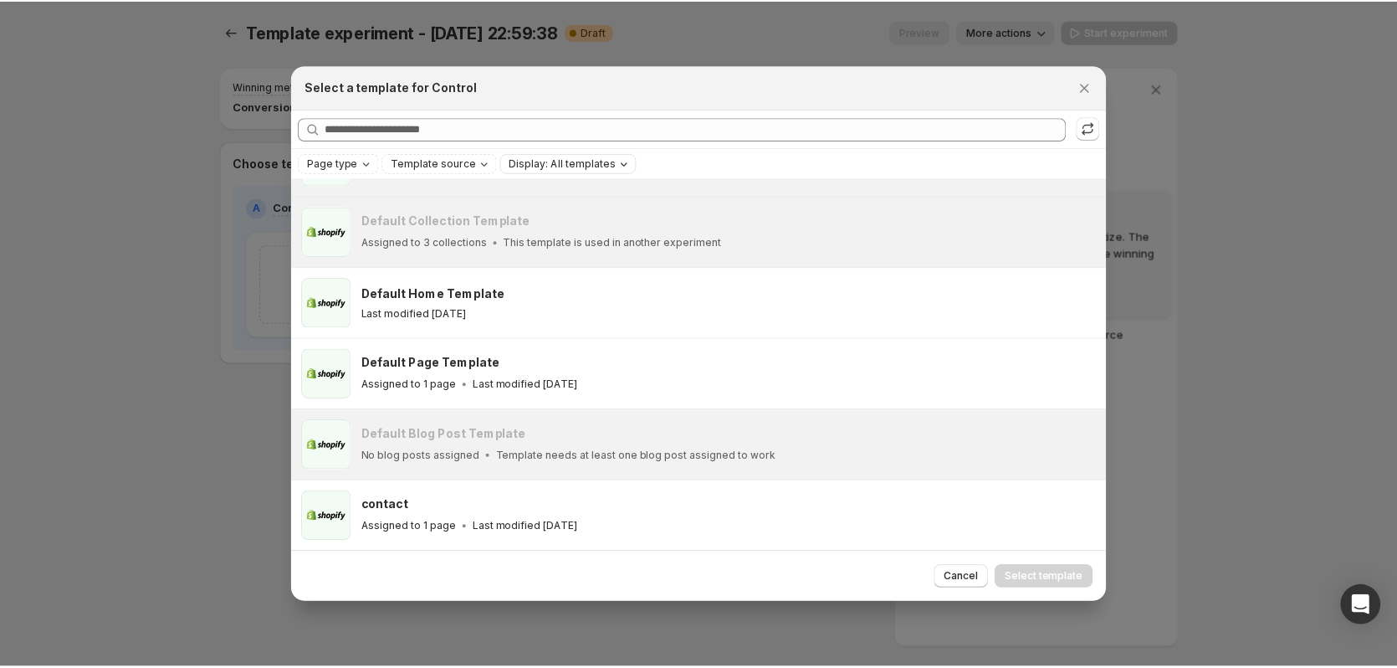
scroll to position [54, 0]
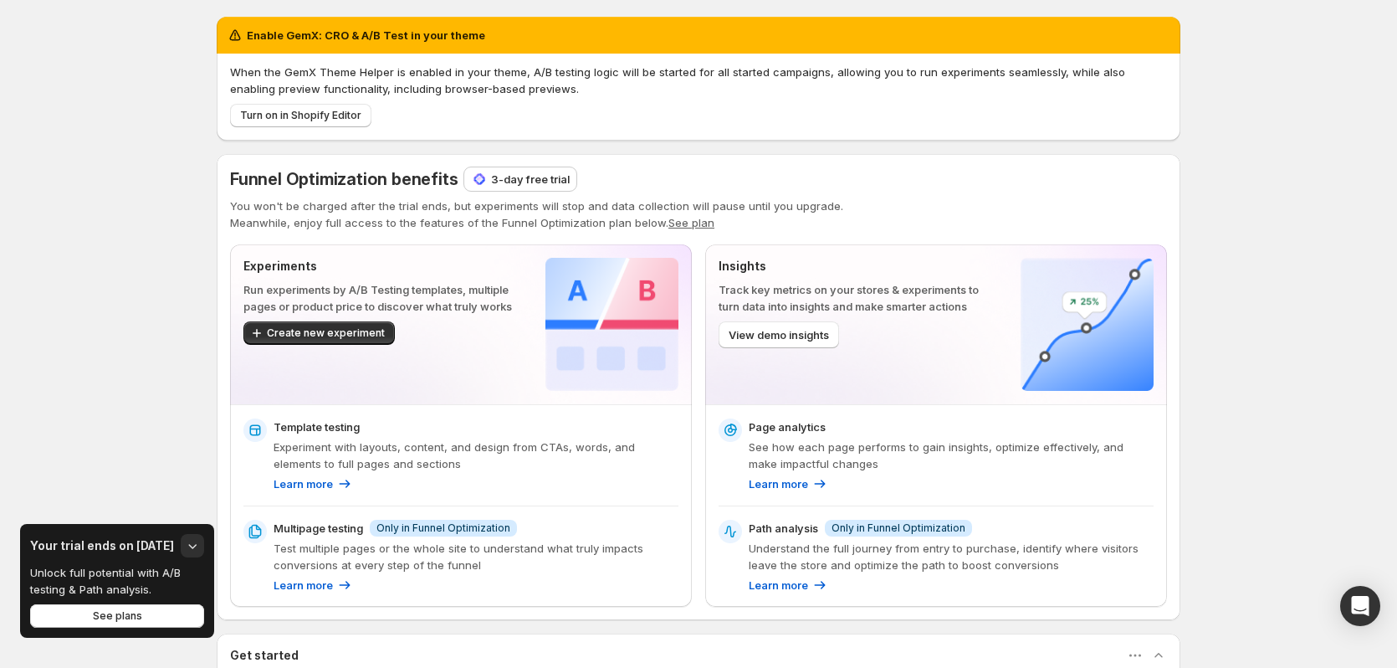
click at [481, 35] on h2 "Enable GemX: CRO & A/B Test in your theme" at bounding box center [366, 35] width 238 height 17
click at [481, 34] on h2 "Enable GemX: CRO & A/B Test in your theme" at bounding box center [366, 35] width 238 height 17
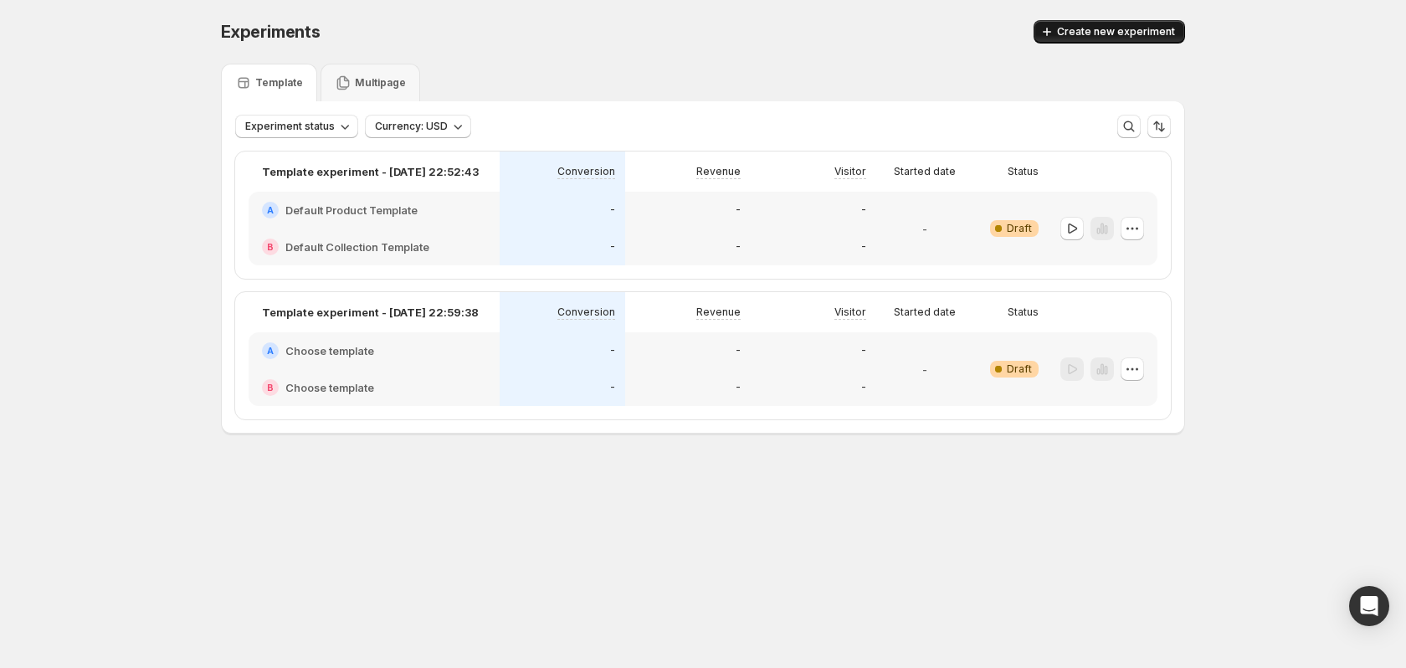
click at [1131, 26] on span "Create new experiment" at bounding box center [1116, 31] width 118 height 13
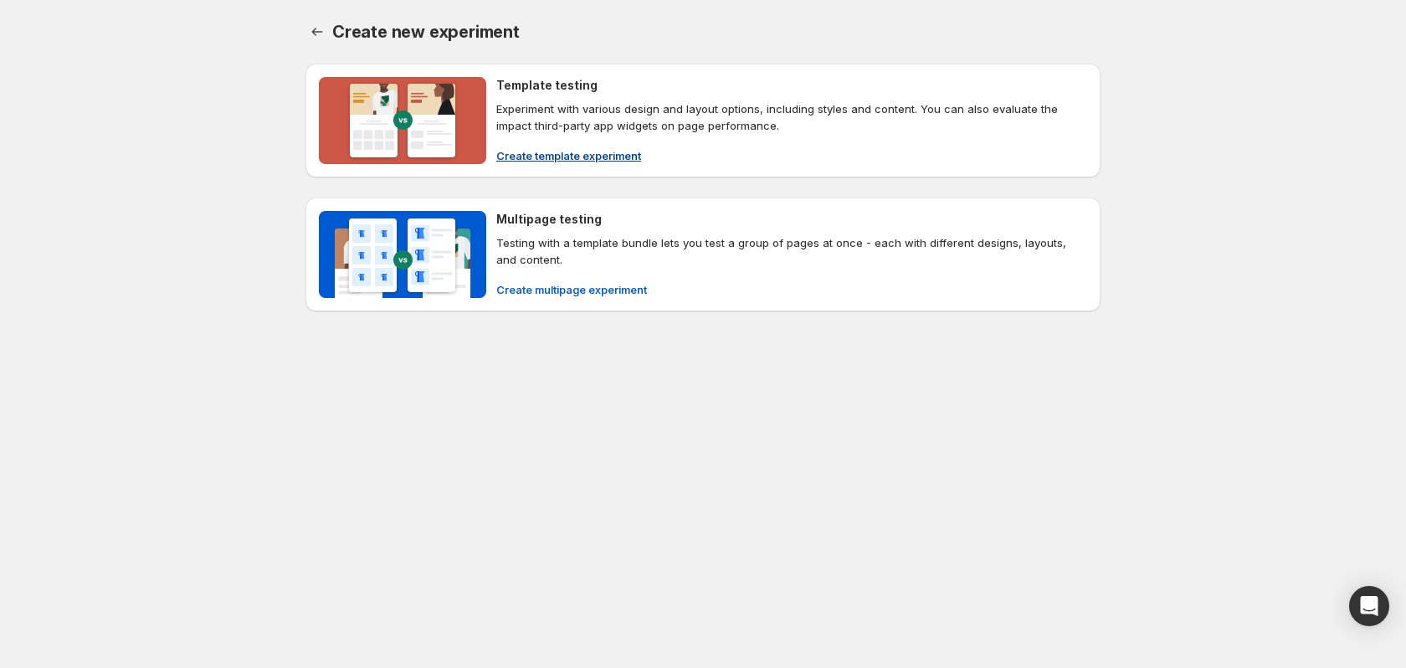
click at [587, 154] on span "Create template experiment" at bounding box center [568, 155] width 145 height 17
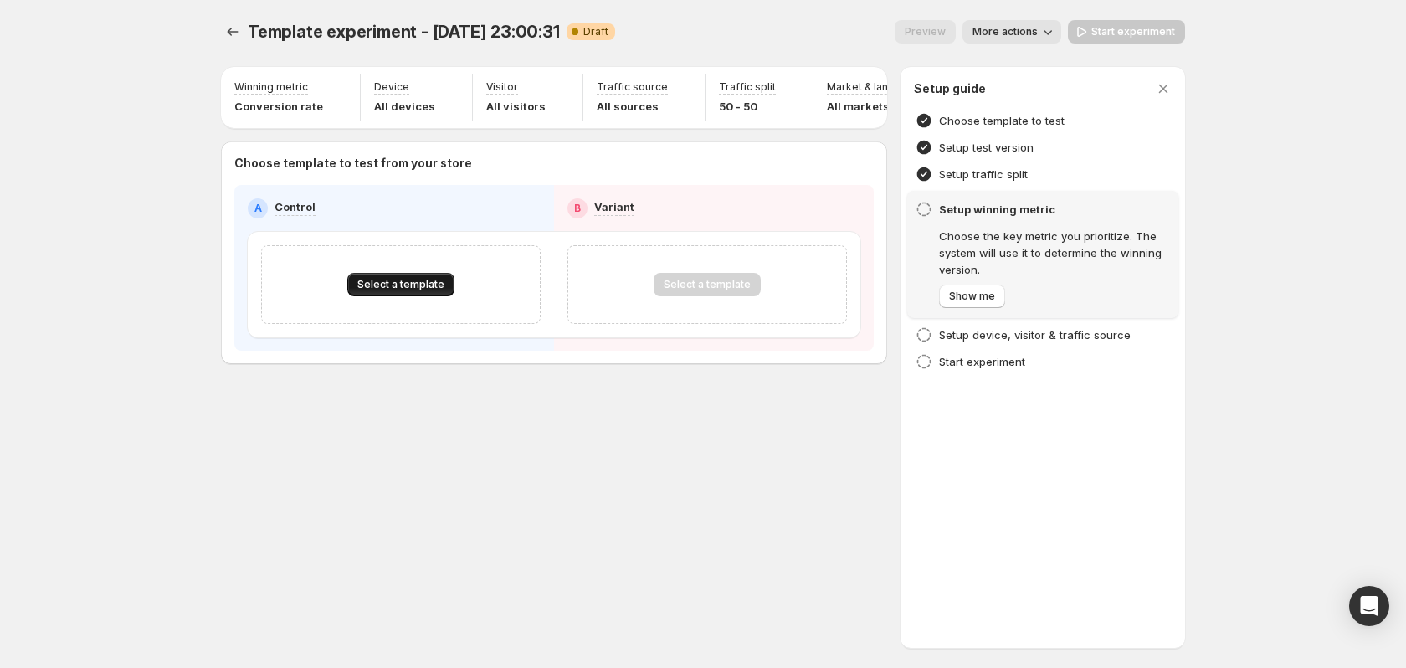
click at [414, 284] on button "Select a template" at bounding box center [400, 284] width 107 height 23
